Goal: Information Seeking & Learning: Learn about a topic

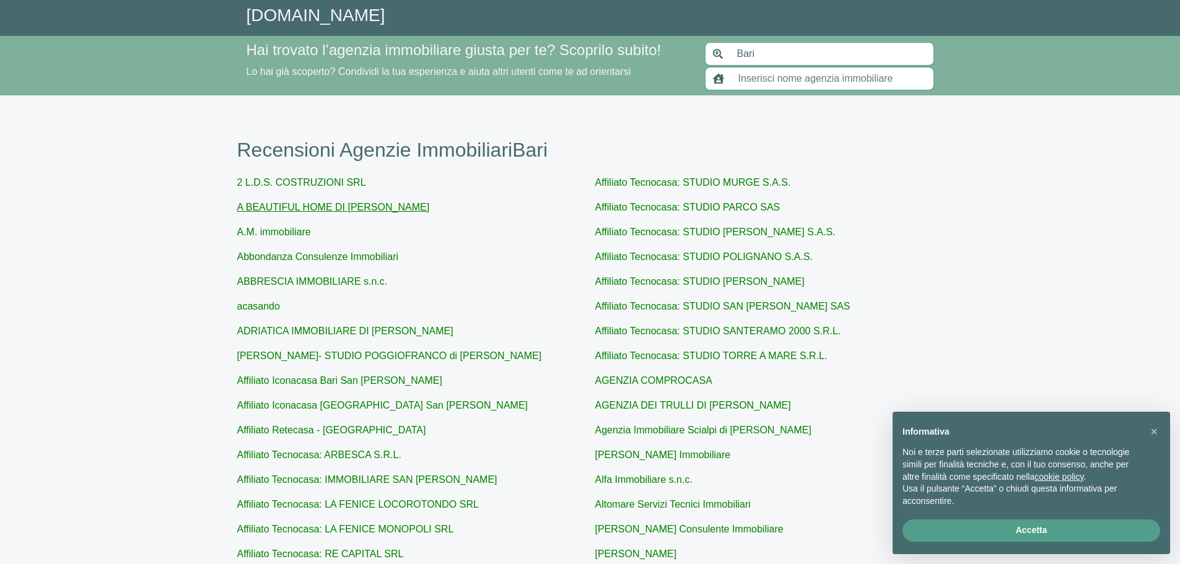
click at [410, 209] on link "A BEAUTIFUL HOME DI [PERSON_NAME]" at bounding box center [333, 207] width 193 height 11
type input "A BEAUTIFUL HOME DI [PERSON_NAME]"
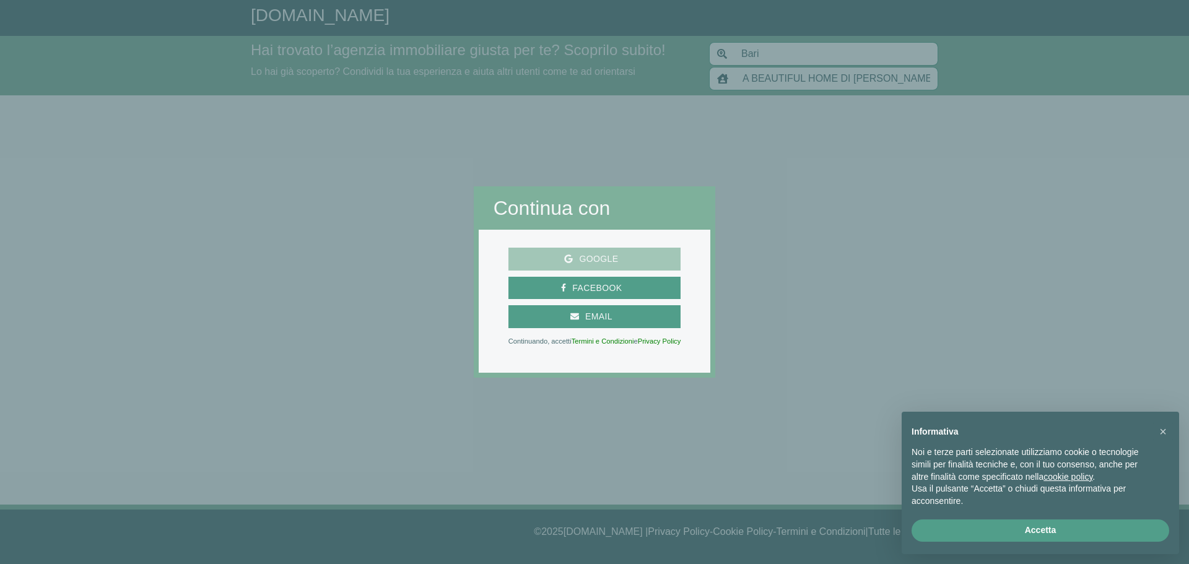
click at [604, 259] on span "Google" at bounding box center [598, 258] width 51 height 15
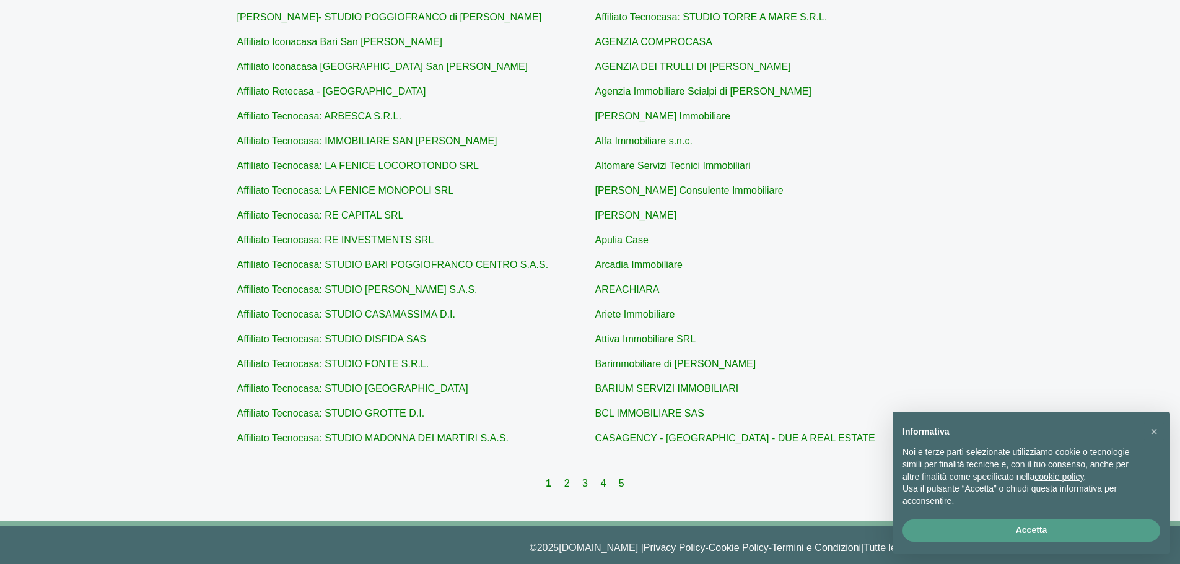
scroll to position [355, 0]
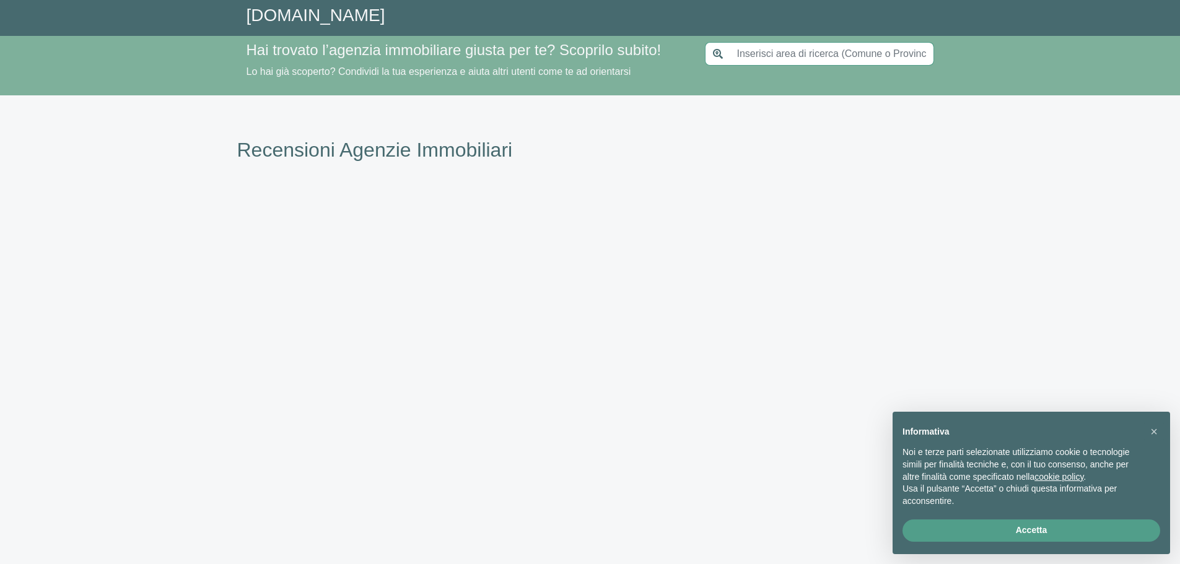
type input "Bari"
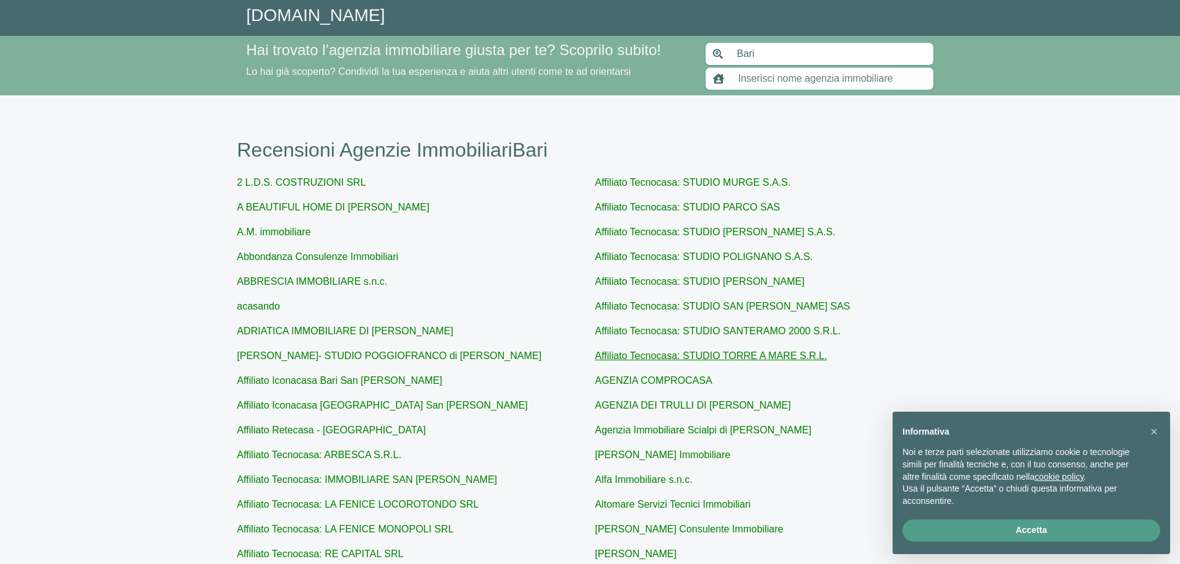
click at [799, 360] on link "Affiliato Tecnocasa: STUDIO TORRE A MARE S.R.L." at bounding box center [711, 356] width 232 height 11
type input "Affiliato Tecnocasa: STUDIO TORRE A MARE S.R.L."
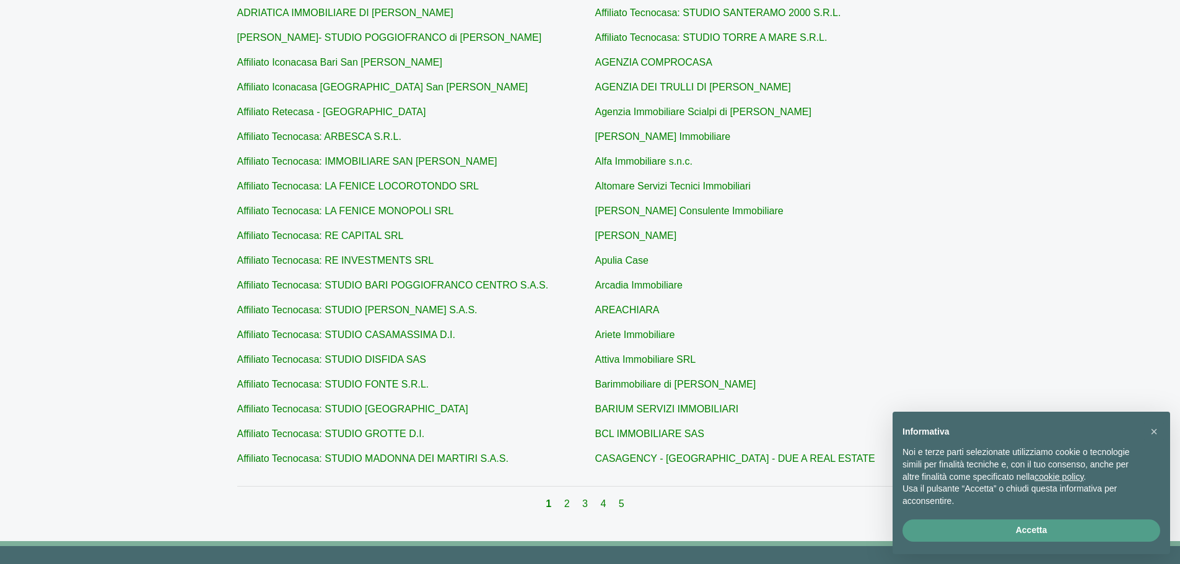
scroll to position [355, 0]
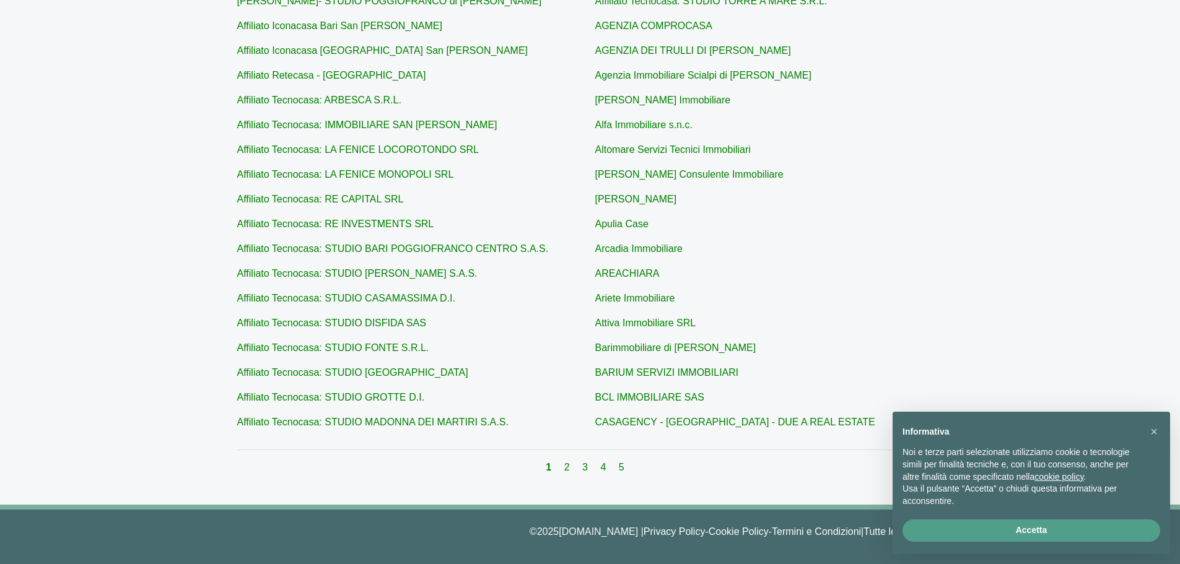
click at [563, 469] on div "1 2 3 4 5" at bounding box center [590, 467] width 706 height 15
click at [570, 464] on link "2" at bounding box center [568, 467] width 8 height 11
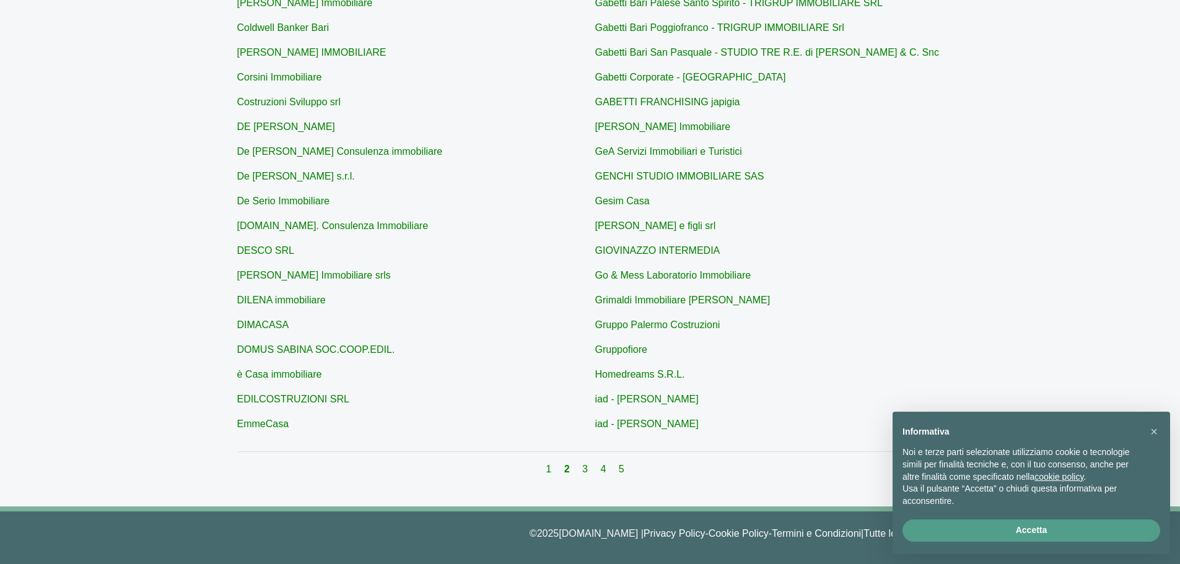
scroll to position [355, 0]
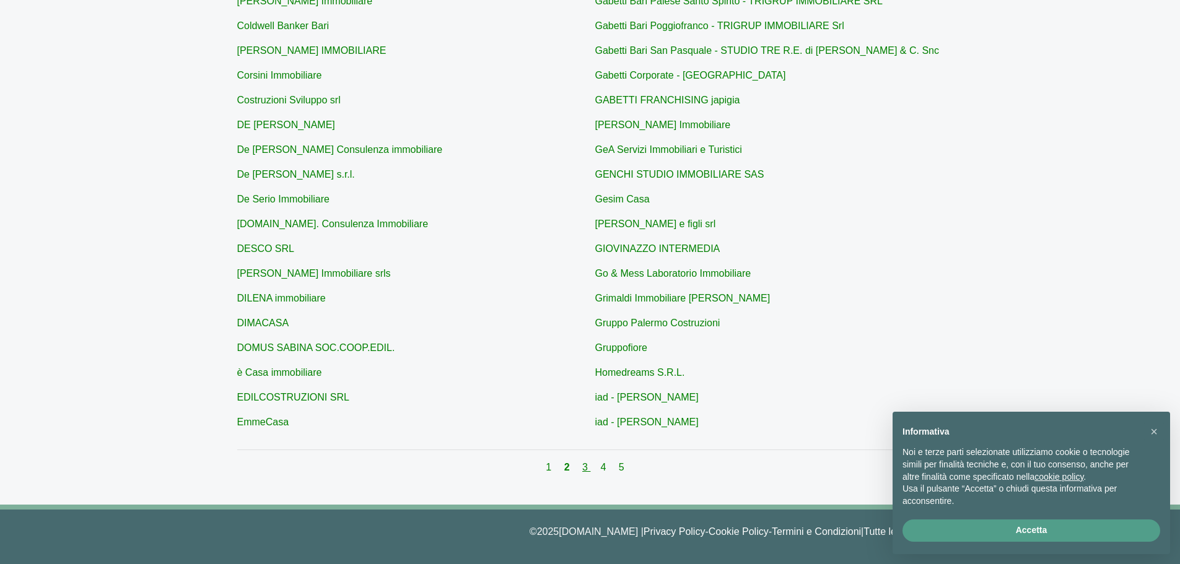
click at [582, 467] on link "3" at bounding box center [586, 467] width 8 height 11
